Goal: Transaction & Acquisition: Purchase product/service

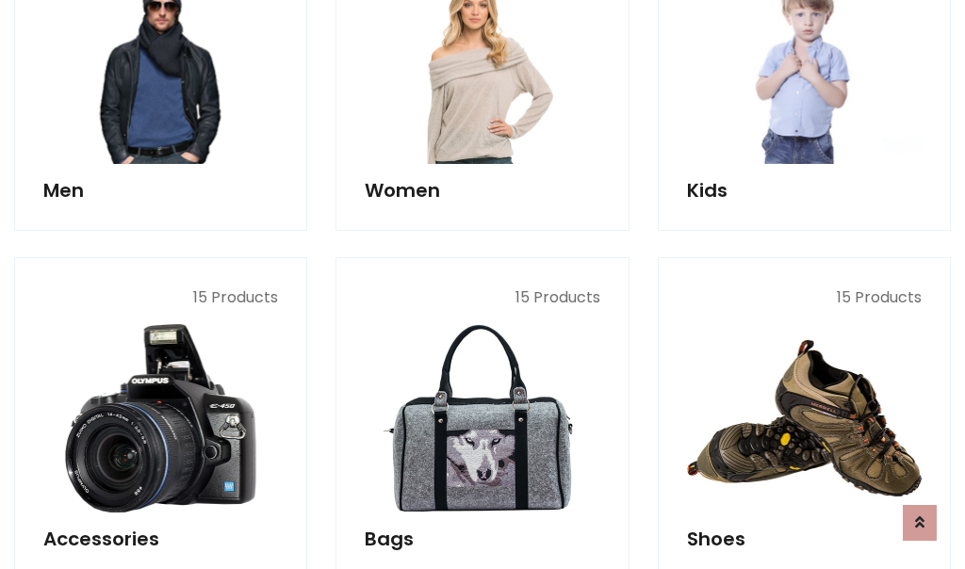
scroll to position [630, 0]
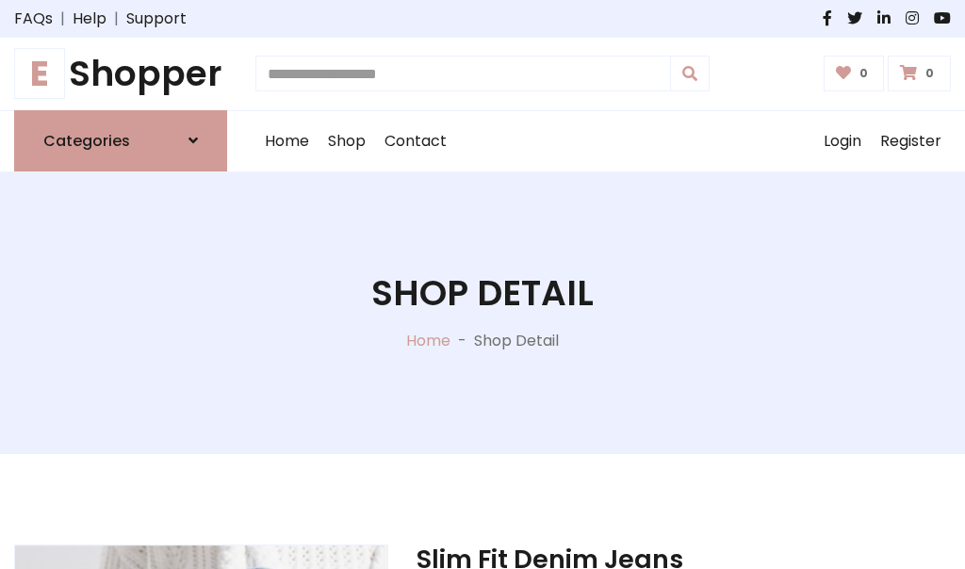
click at [121, 73] on h1 "E Shopper" at bounding box center [120, 74] width 213 height 42
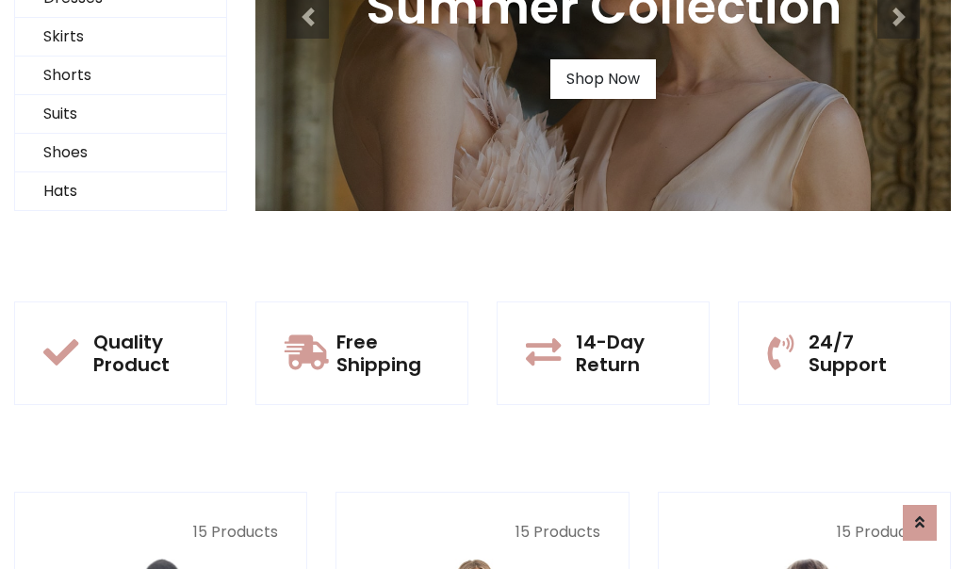
scroll to position [182, 0]
